Goal: Task Accomplishment & Management: Manage account settings

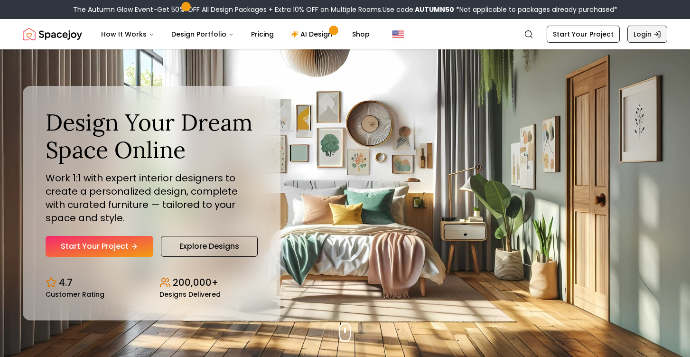
click at [652, 29] on link "Login" at bounding box center [647, 34] width 40 height 17
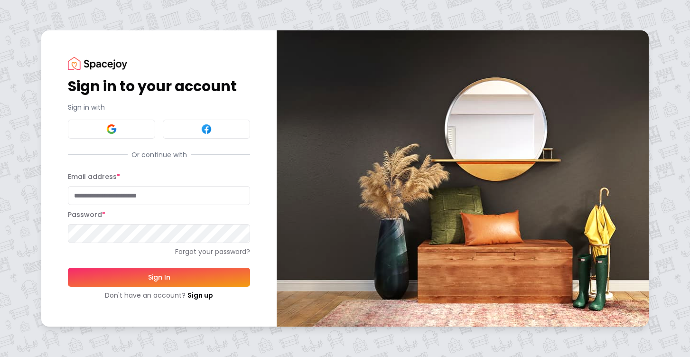
click at [130, 201] on input "Email address *" at bounding box center [159, 195] width 182 height 19
type input "**********"
click at [68, 267] on button "Sign In" at bounding box center [159, 276] width 182 height 19
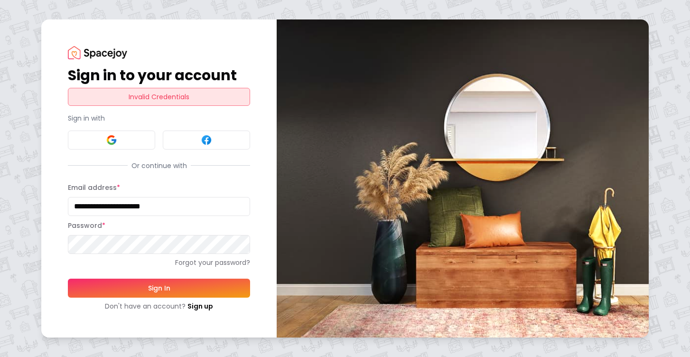
click at [160, 284] on button "Sign In" at bounding box center [159, 287] width 182 height 19
click at [137, 146] on button at bounding box center [111, 139] width 87 height 19
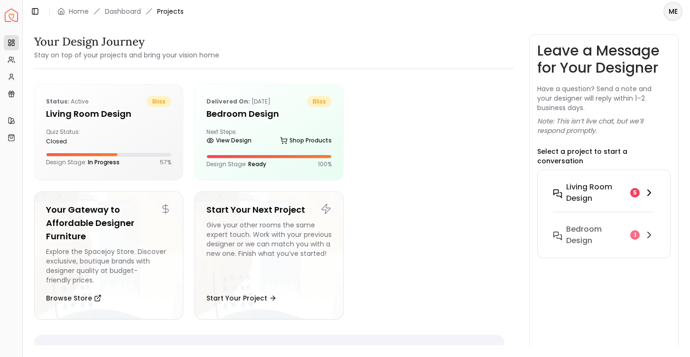
click at [619, 186] on h6 "Living Room design" at bounding box center [596, 192] width 61 height 23
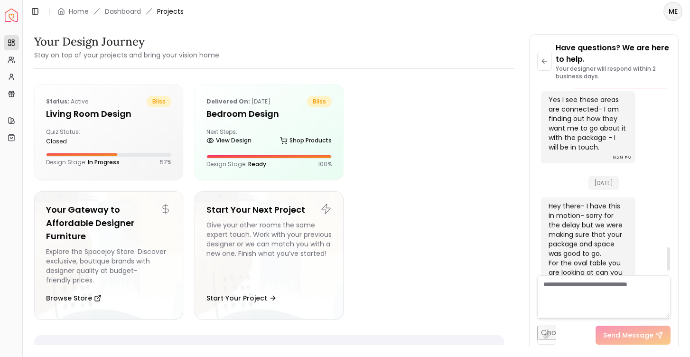
scroll to position [1306, 0]
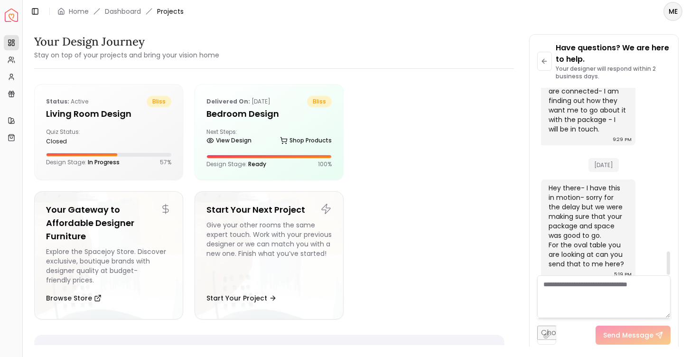
click at [611, 302] on textarea at bounding box center [604, 296] width 134 height 43
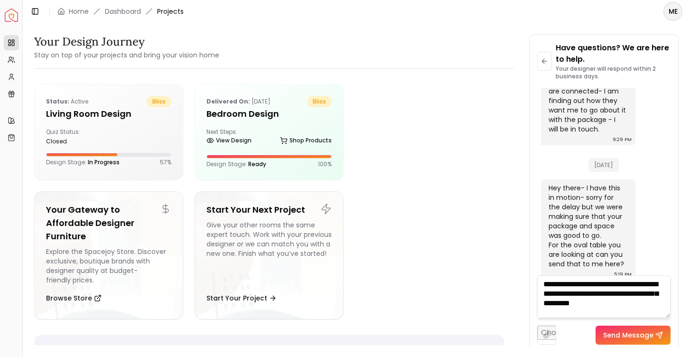
type textarea "**********"
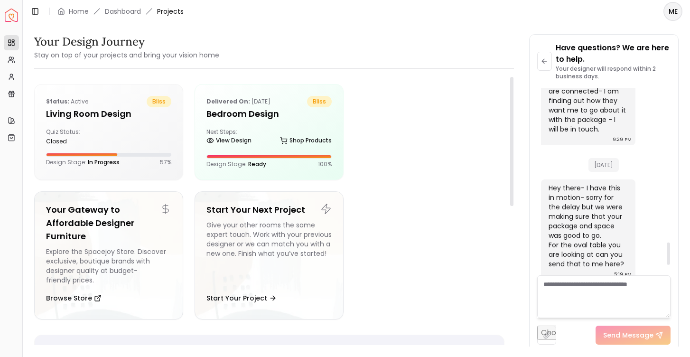
paste textarea "**********"
type textarea "**********"
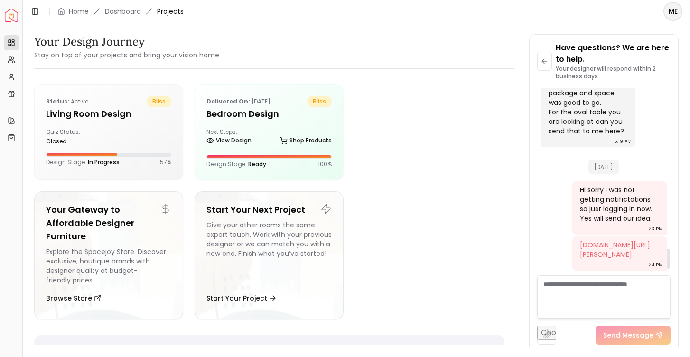
scroll to position [1521, 0]
click at [276, 121] on div "Delivered on: Sep 30, 2025 bliss Bedroom design Next Steps: View Design Shop Pr…" at bounding box center [269, 131] width 148 height 95
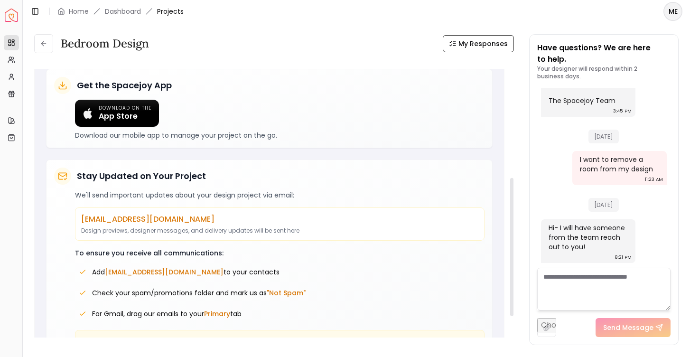
scroll to position [267, 0]
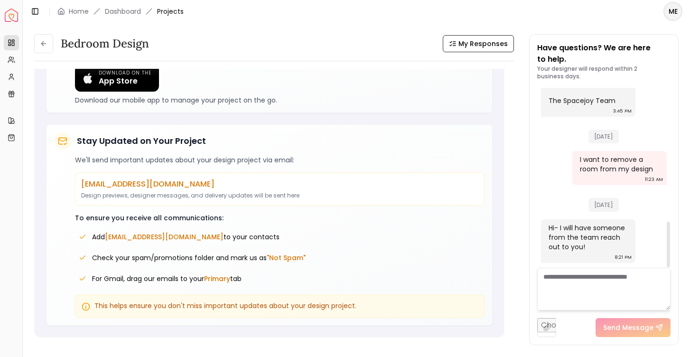
click at [620, 296] on textarea at bounding box center [604, 288] width 134 height 43
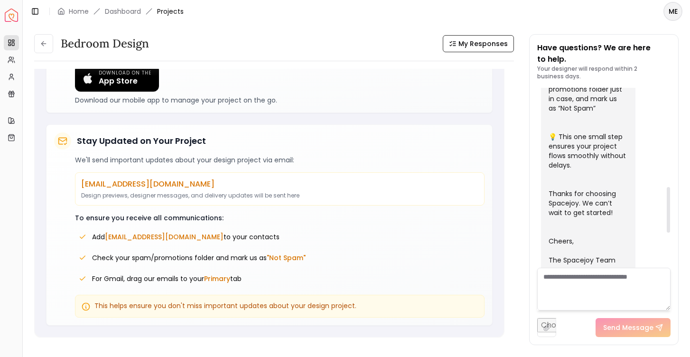
scroll to position [526, 0]
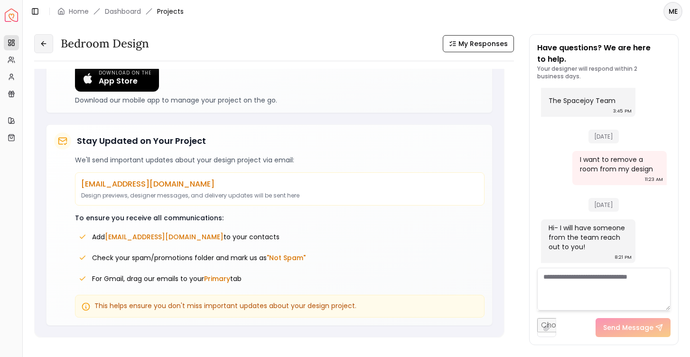
click at [46, 42] on icon at bounding box center [44, 44] width 8 height 8
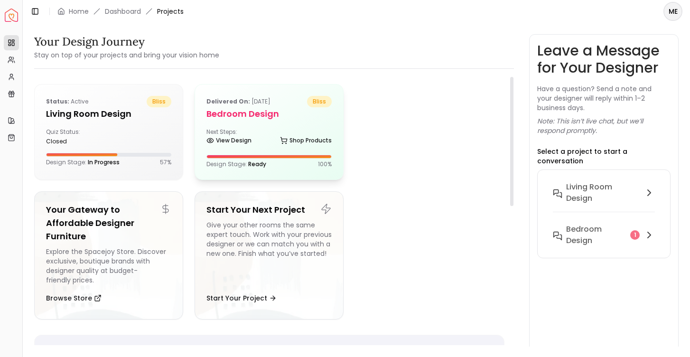
click at [254, 128] on div "Next Steps: View Design Shop Products" at bounding box center [268, 137] width 125 height 19
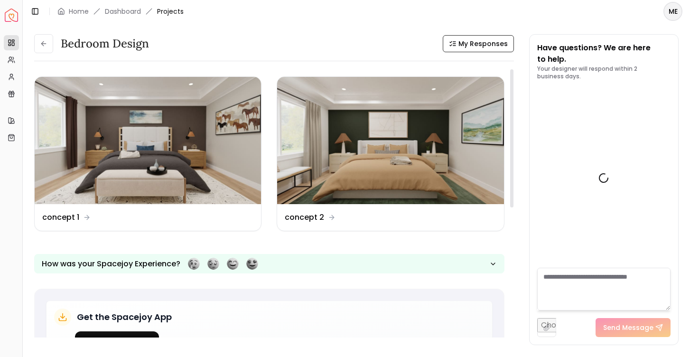
scroll to position [526, 0]
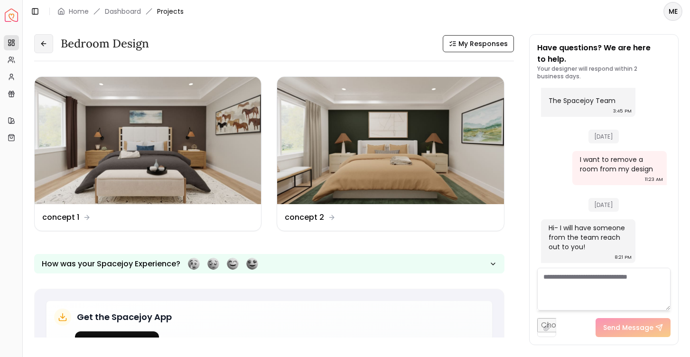
click at [43, 47] on icon at bounding box center [44, 44] width 8 height 8
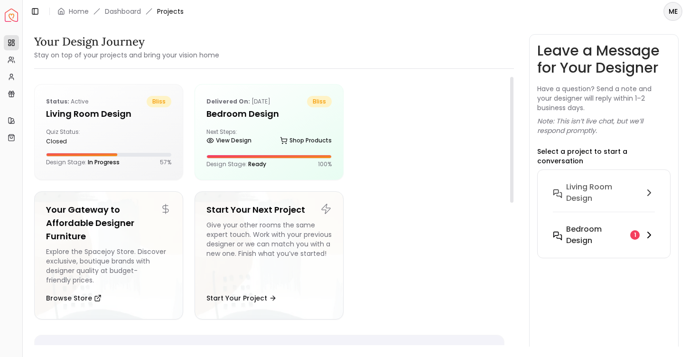
click at [621, 237] on button "Bedroom design 1" at bounding box center [604, 235] width 118 height 30
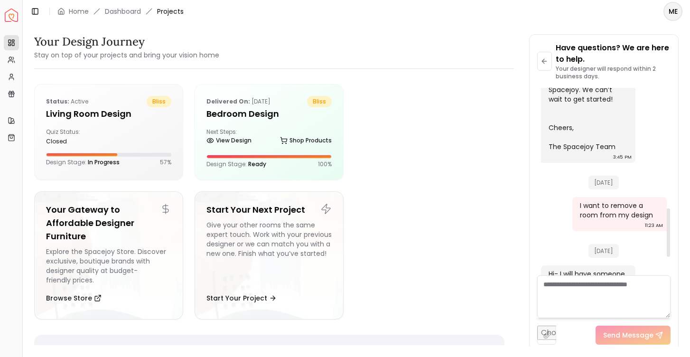
scroll to position [532, 0]
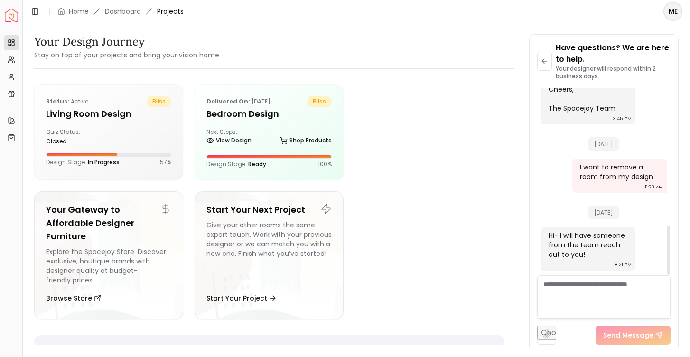
click at [621, 287] on textarea at bounding box center [604, 296] width 134 height 43
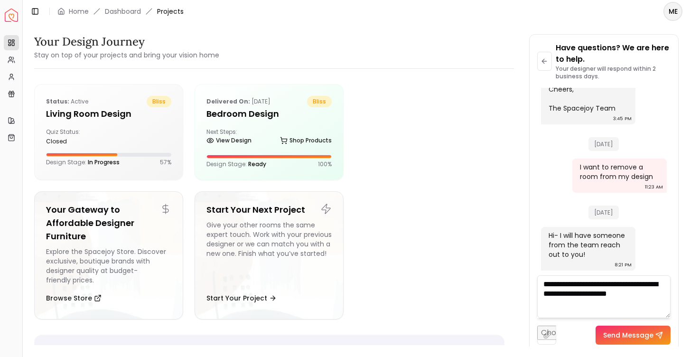
type textarea "**********"
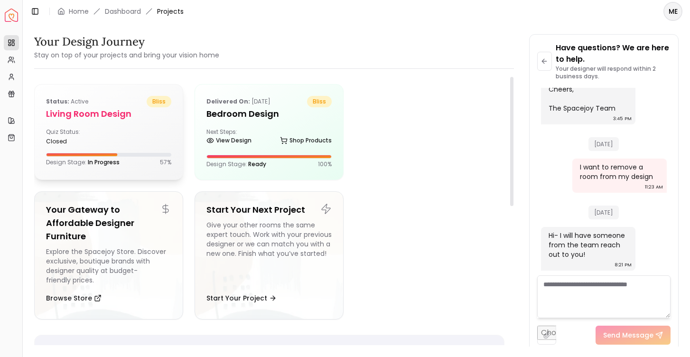
click at [129, 134] on div "Quiz Status: closed" at bounding box center [108, 136] width 125 height 17
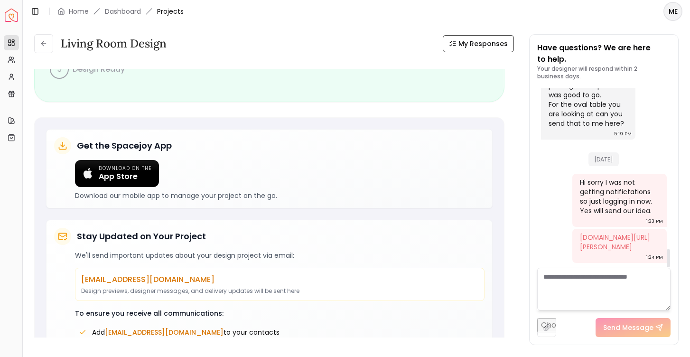
scroll to position [1588, 0]
